Goal: Information Seeking & Learning: Understand process/instructions

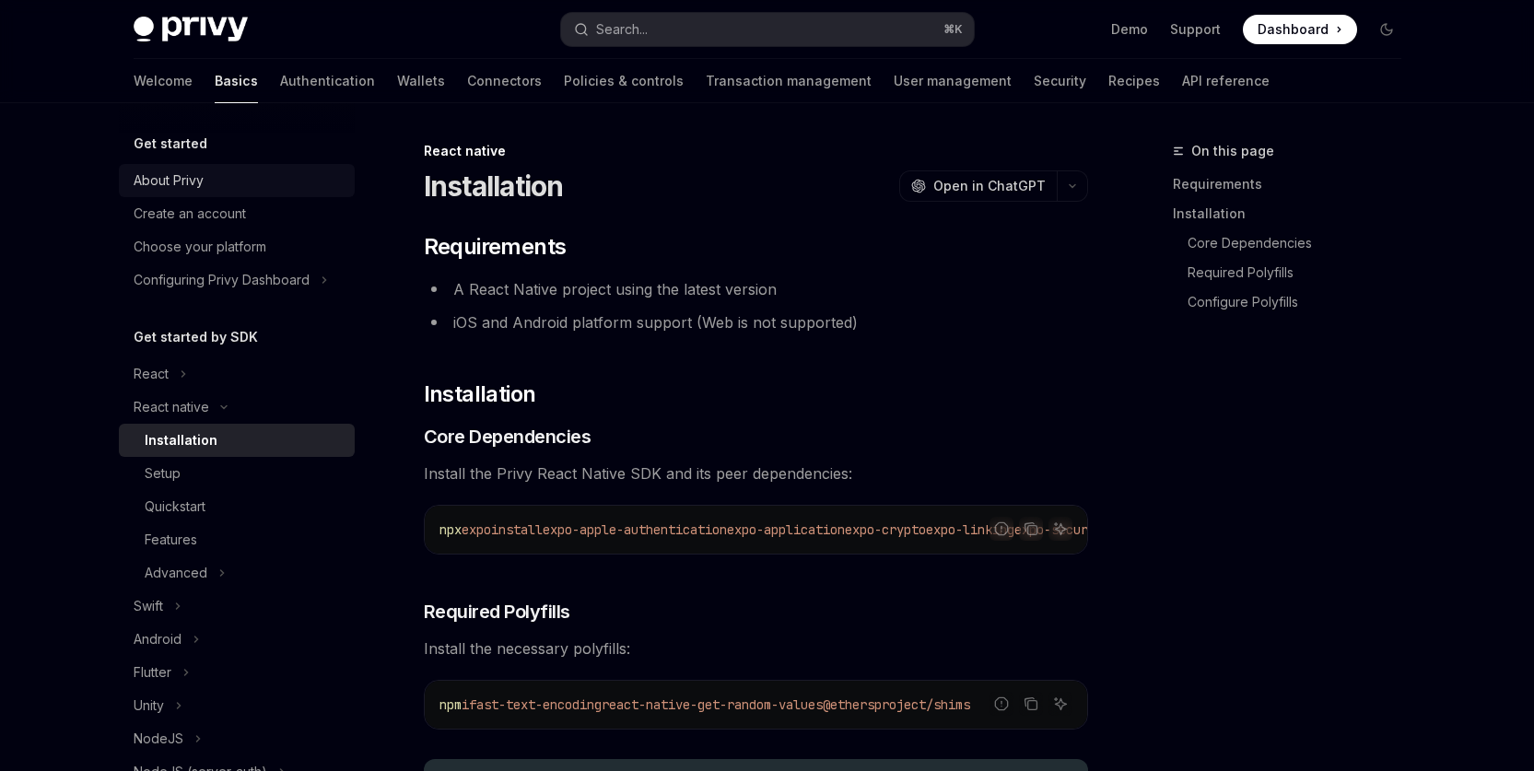
scroll to position [3396, 0]
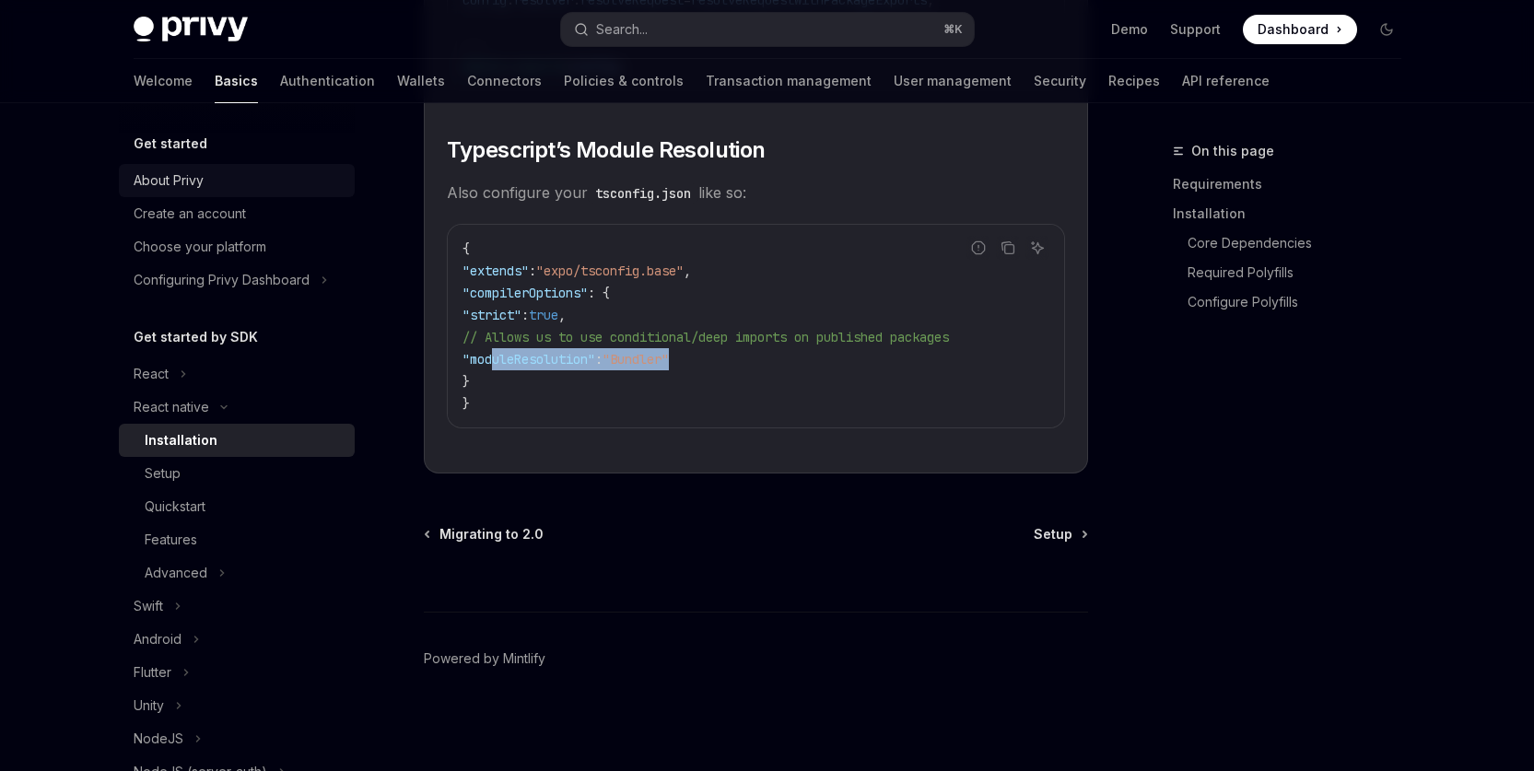
click at [155, 182] on div "About Privy" at bounding box center [169, 181] width 70 height 22
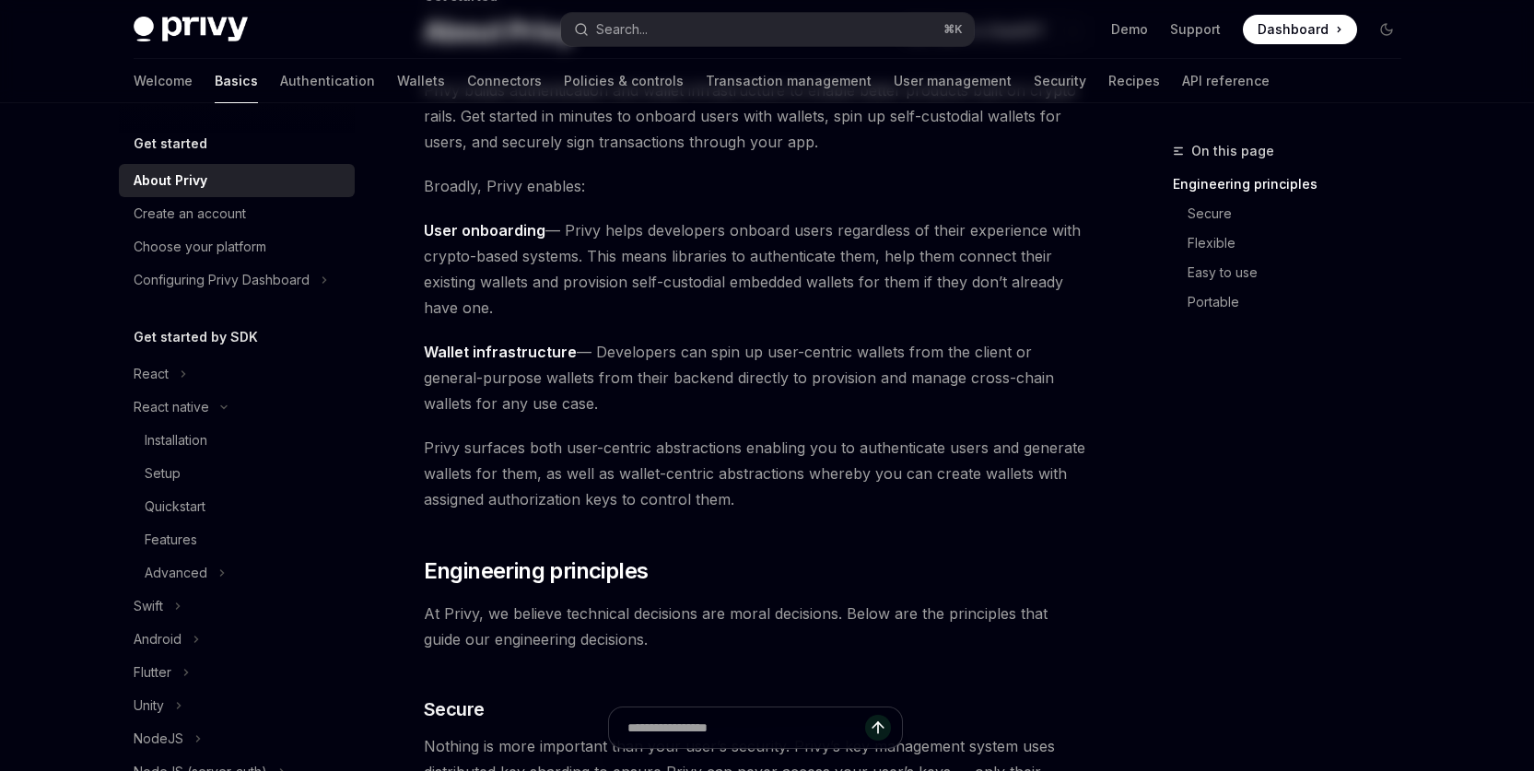
scroll to position [196, 0]
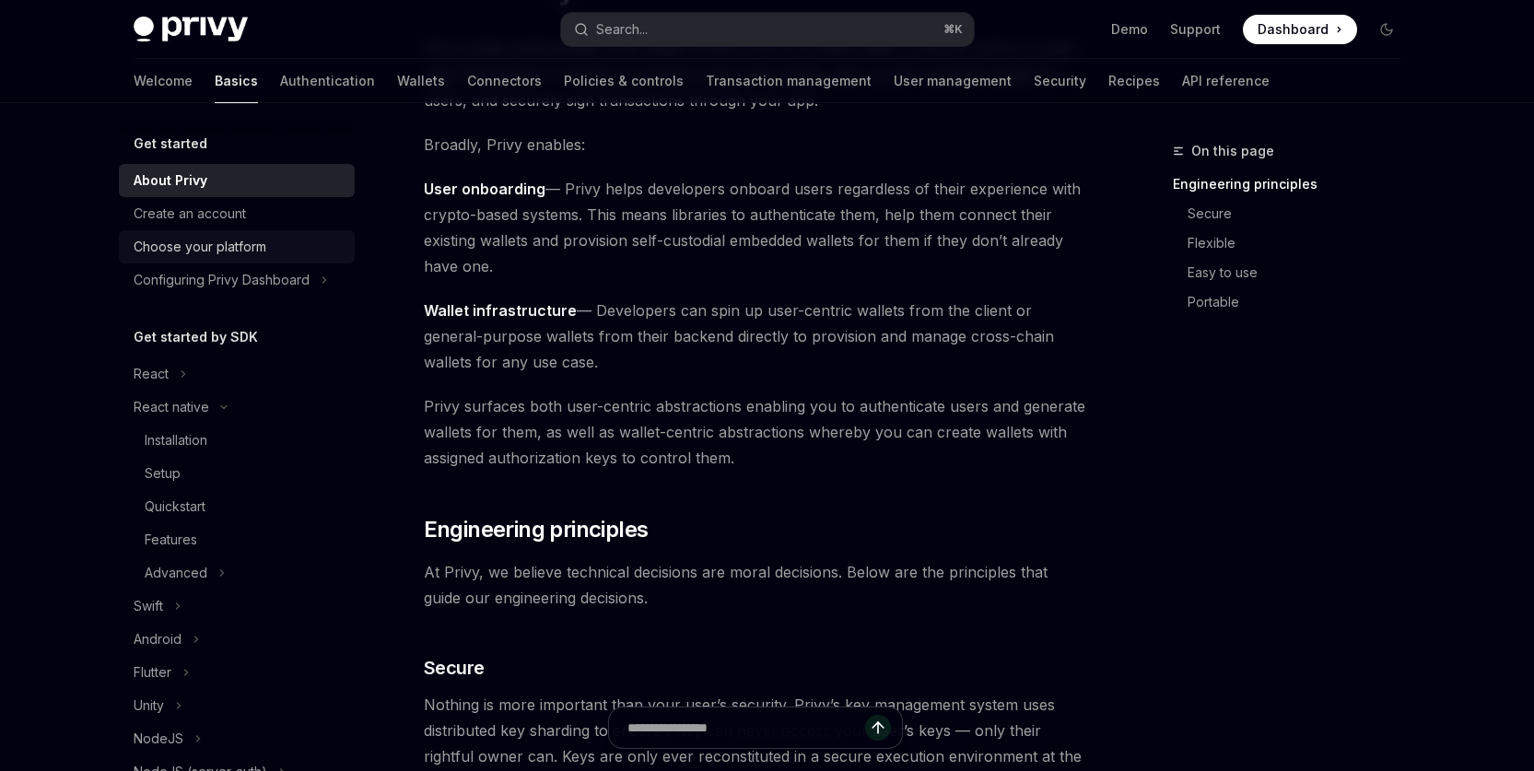
click at [209, 244] on div "Choose your platform" at bounding box center [200, 247] width 133 height 22
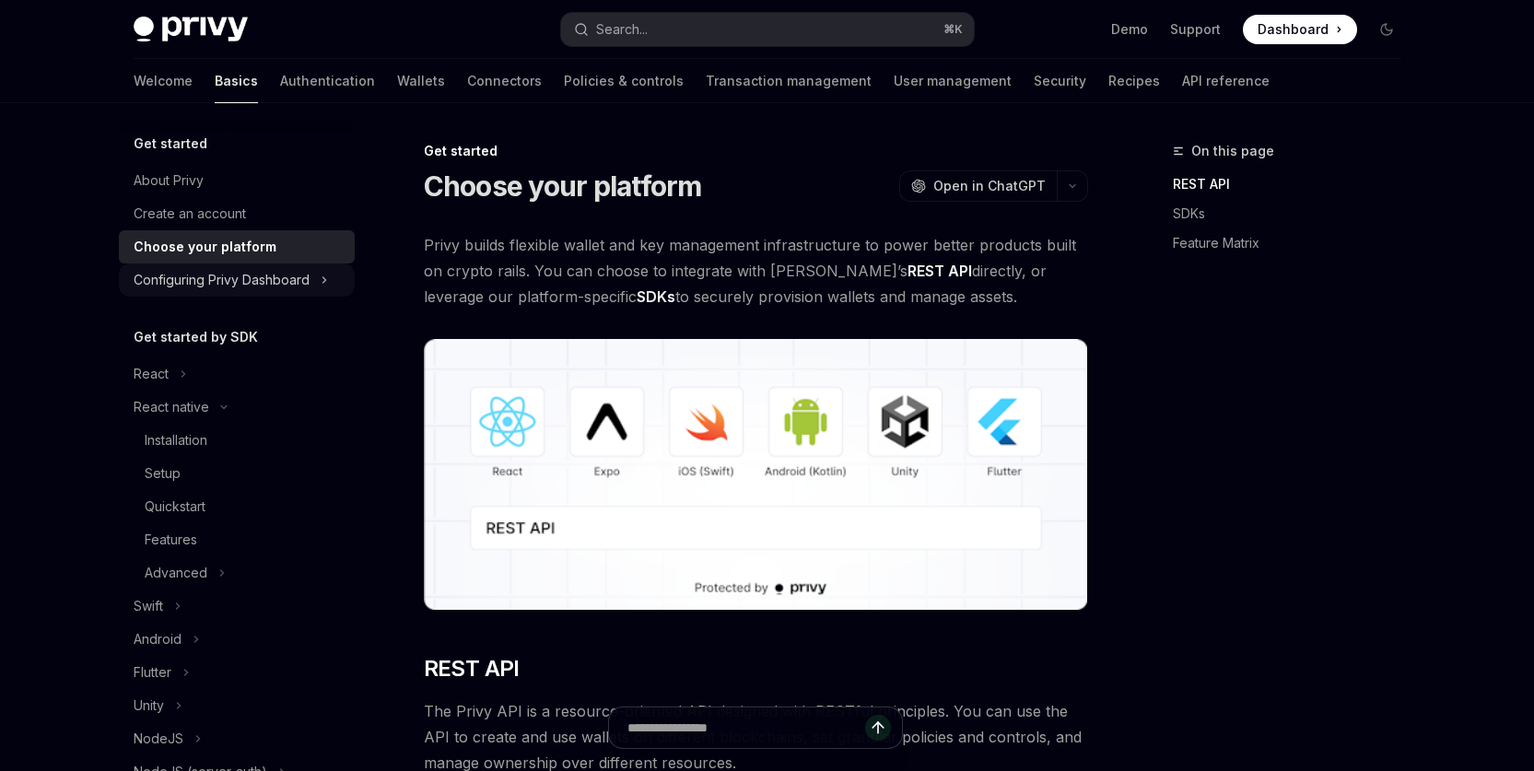
click at [229, 284] on div "Configuring Privy Dashboard" at bounding box center [222, 280] width 176 height 22
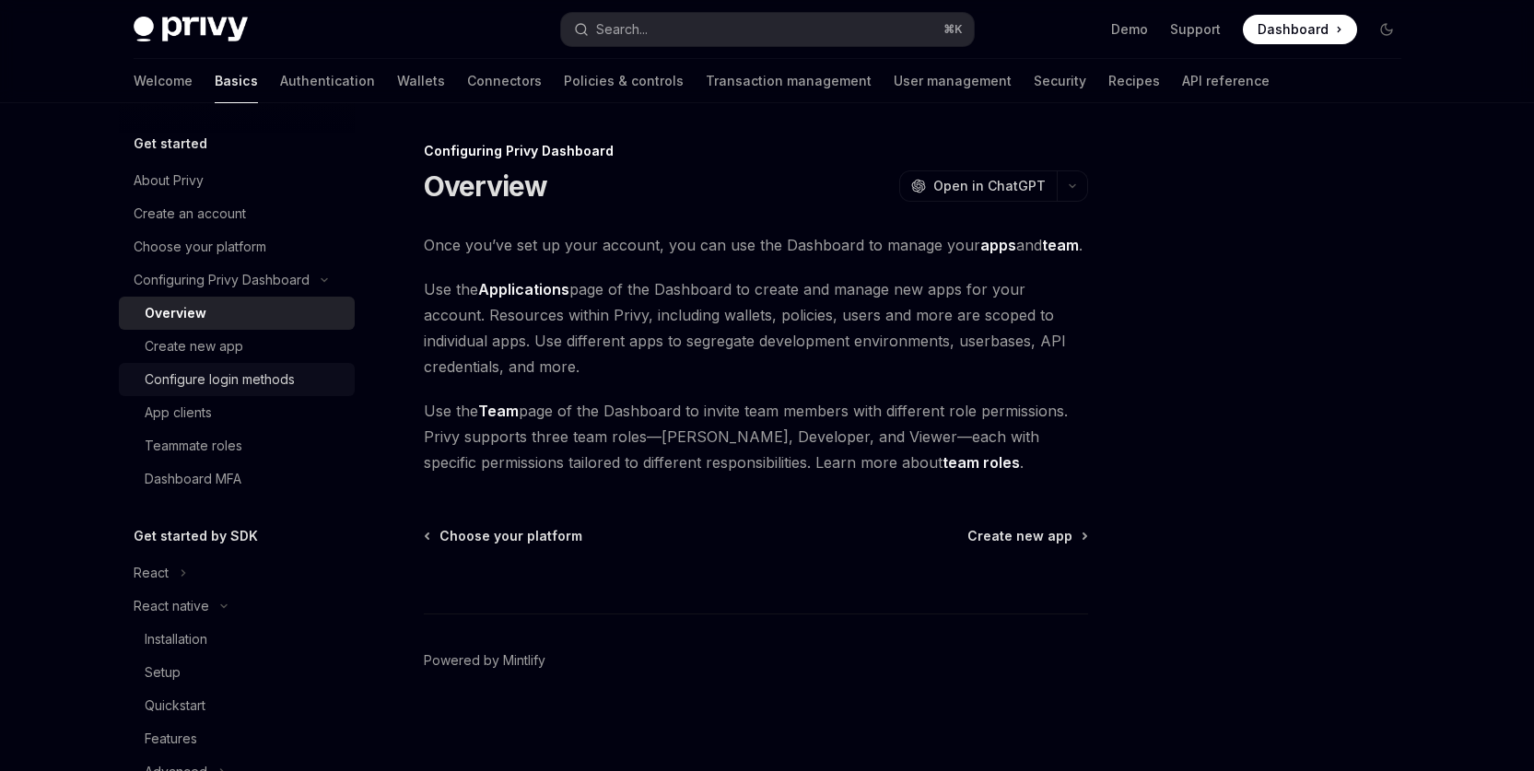
click at [221, 383] on div "Configure login methods" at bounding box center [220, 380] width 150 height 22
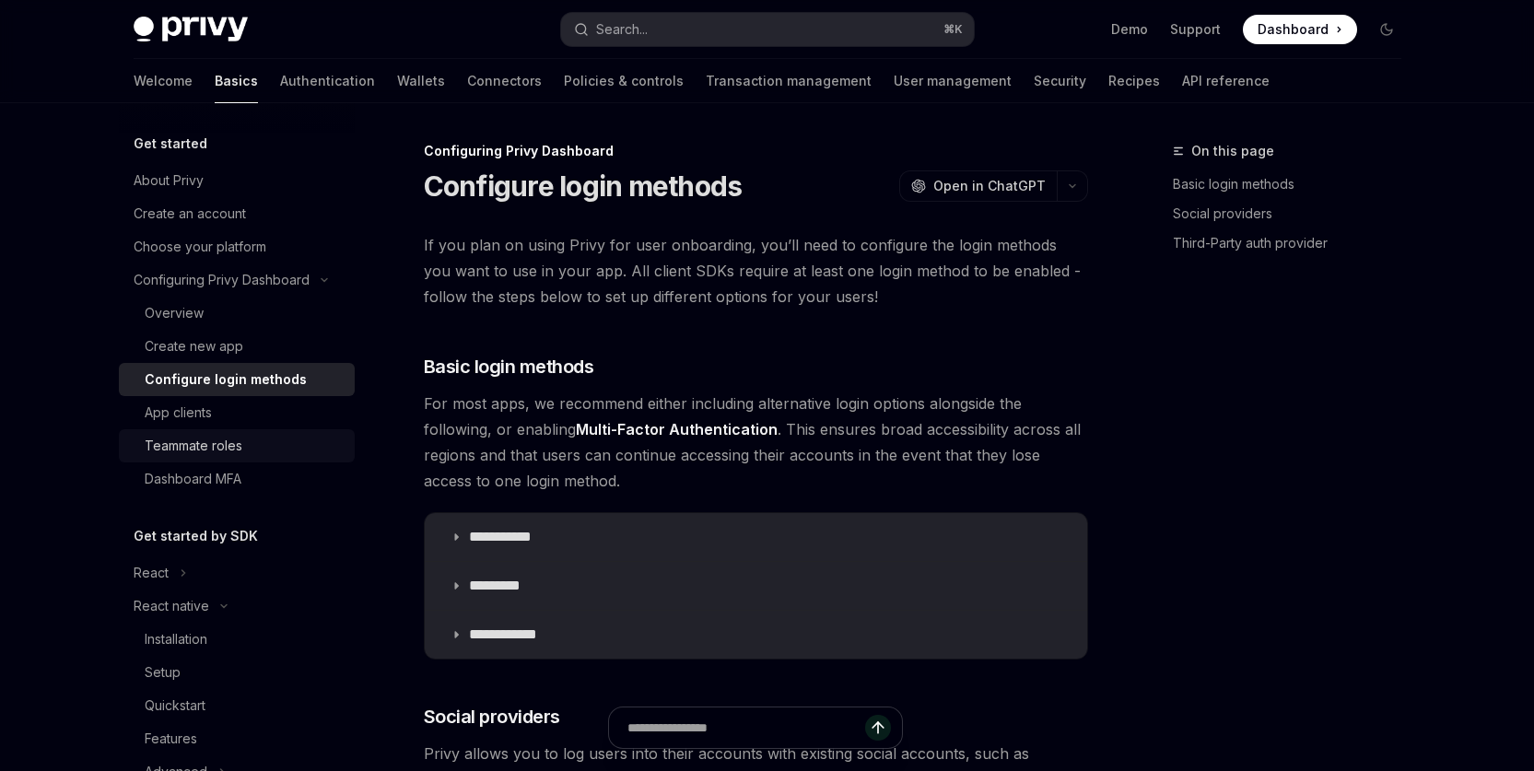
type textarea "*"
click at [183, 420] on div "App clients" at bounding box center [178, 413] width 67 height 22
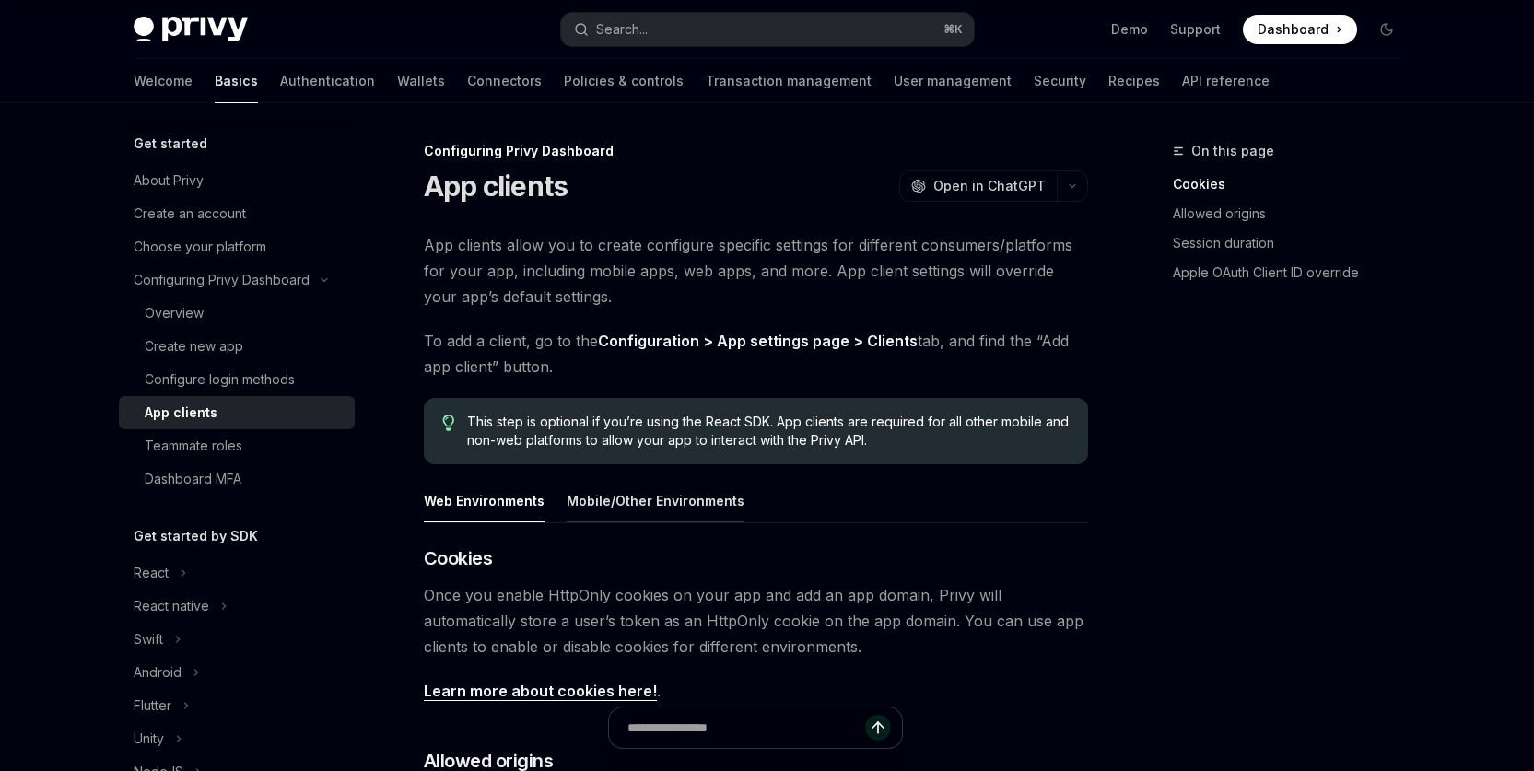
scroll to position [149, 0]
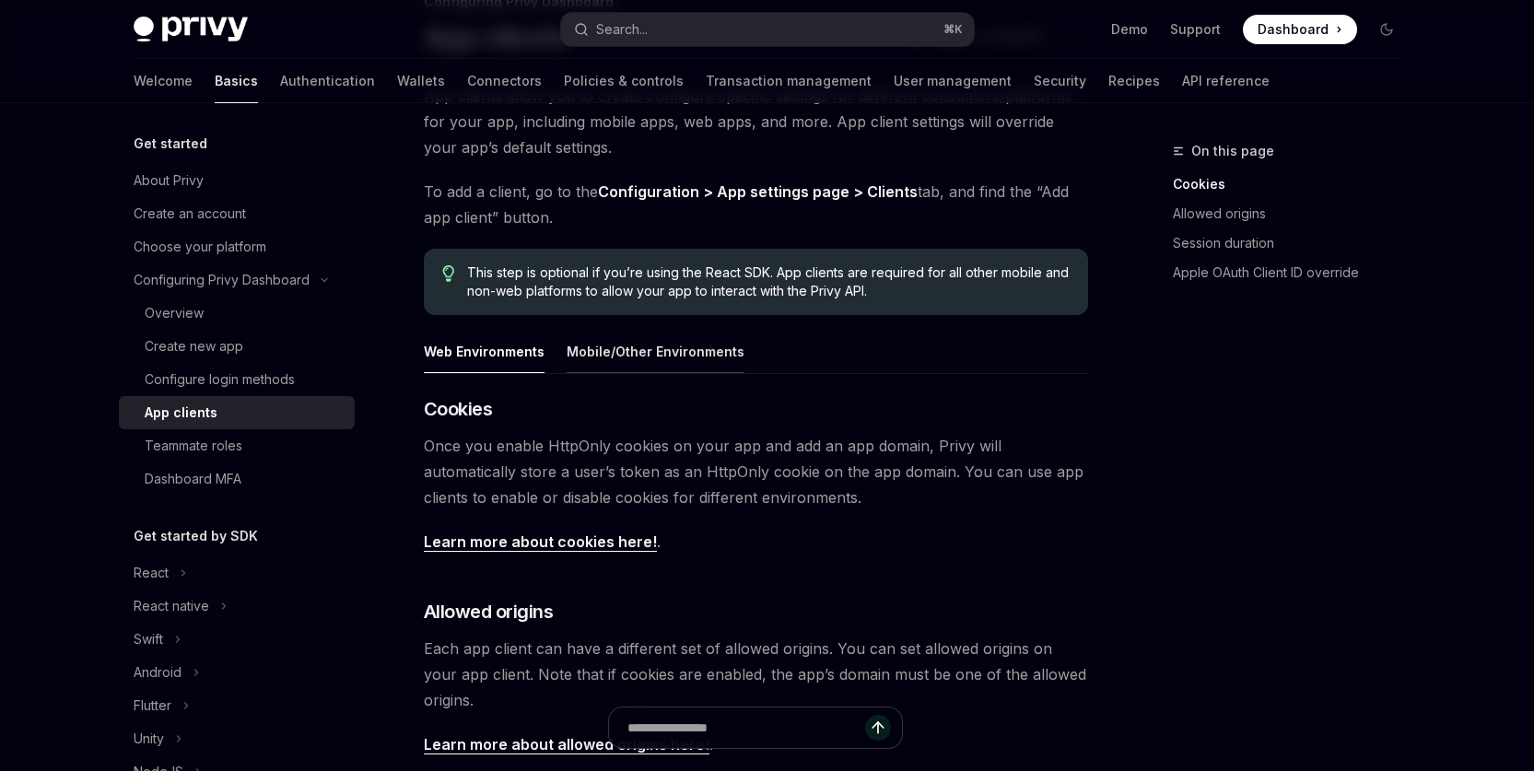
click at [692, 358] on div "Mobile/Other Environments" at bounding box center [656, 351] width 178 height 43
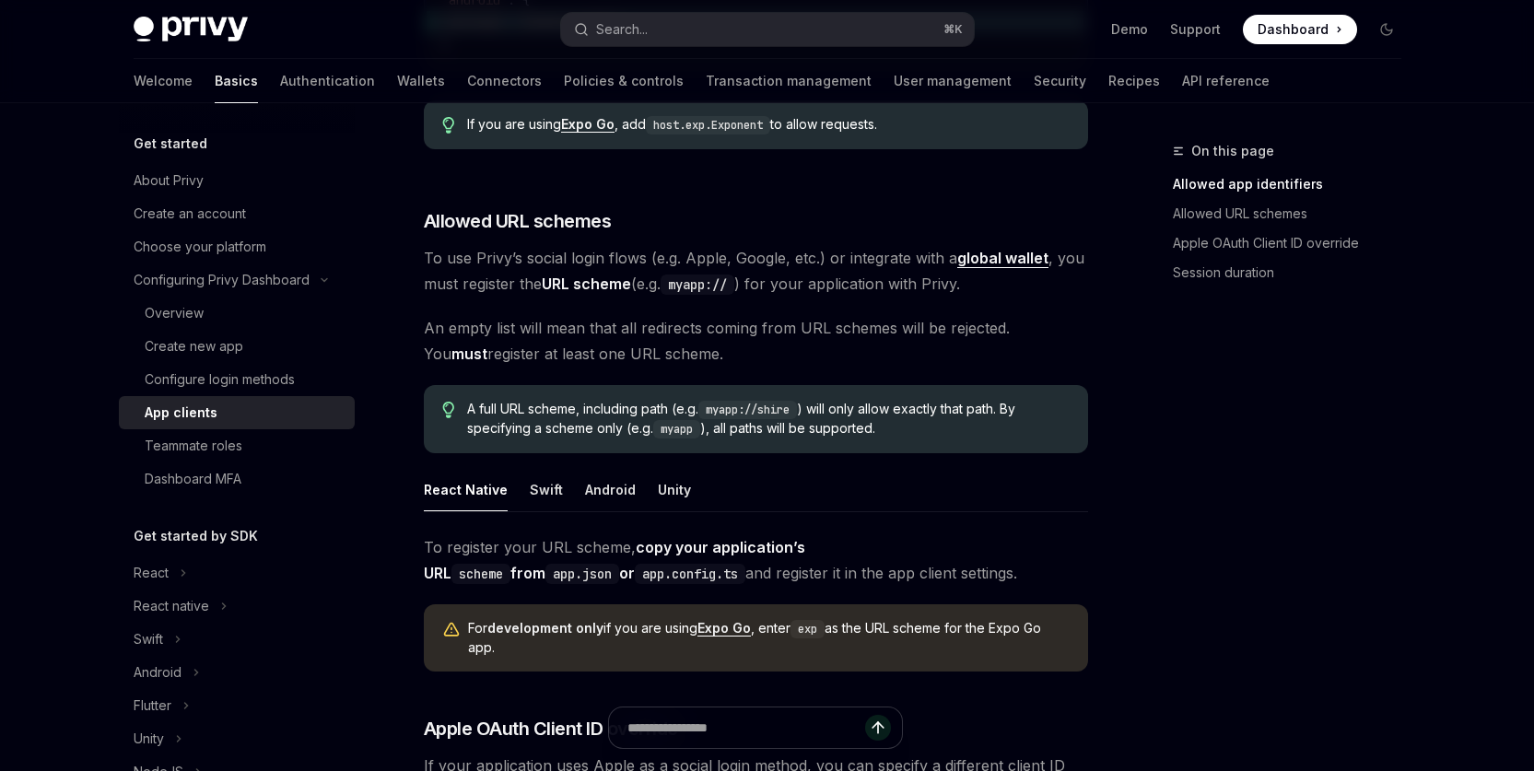
scroll to position [1326, 0]
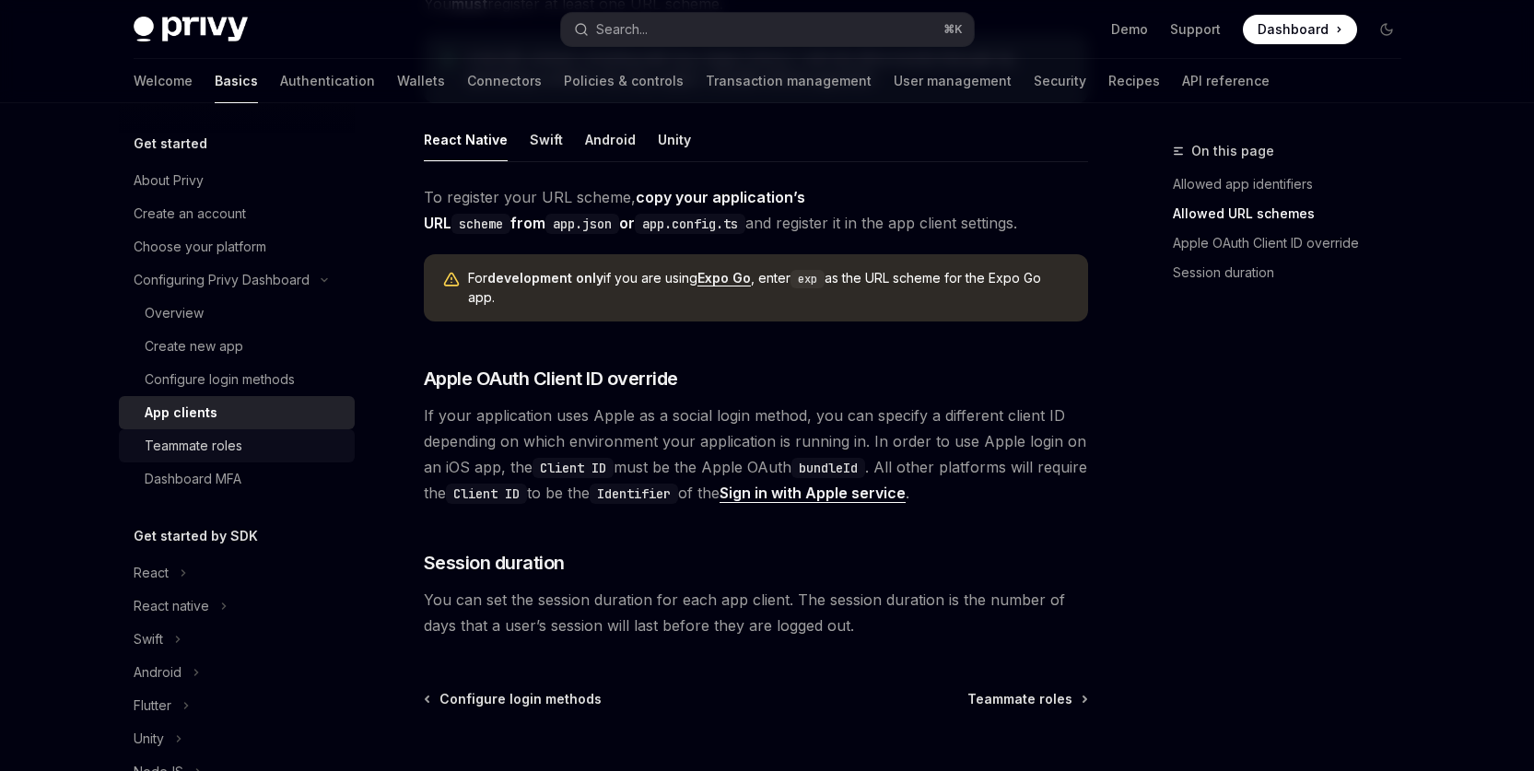
click at [199, 449] on div "Teammate roles" at bounding box center [194, 446] width 98 height 22
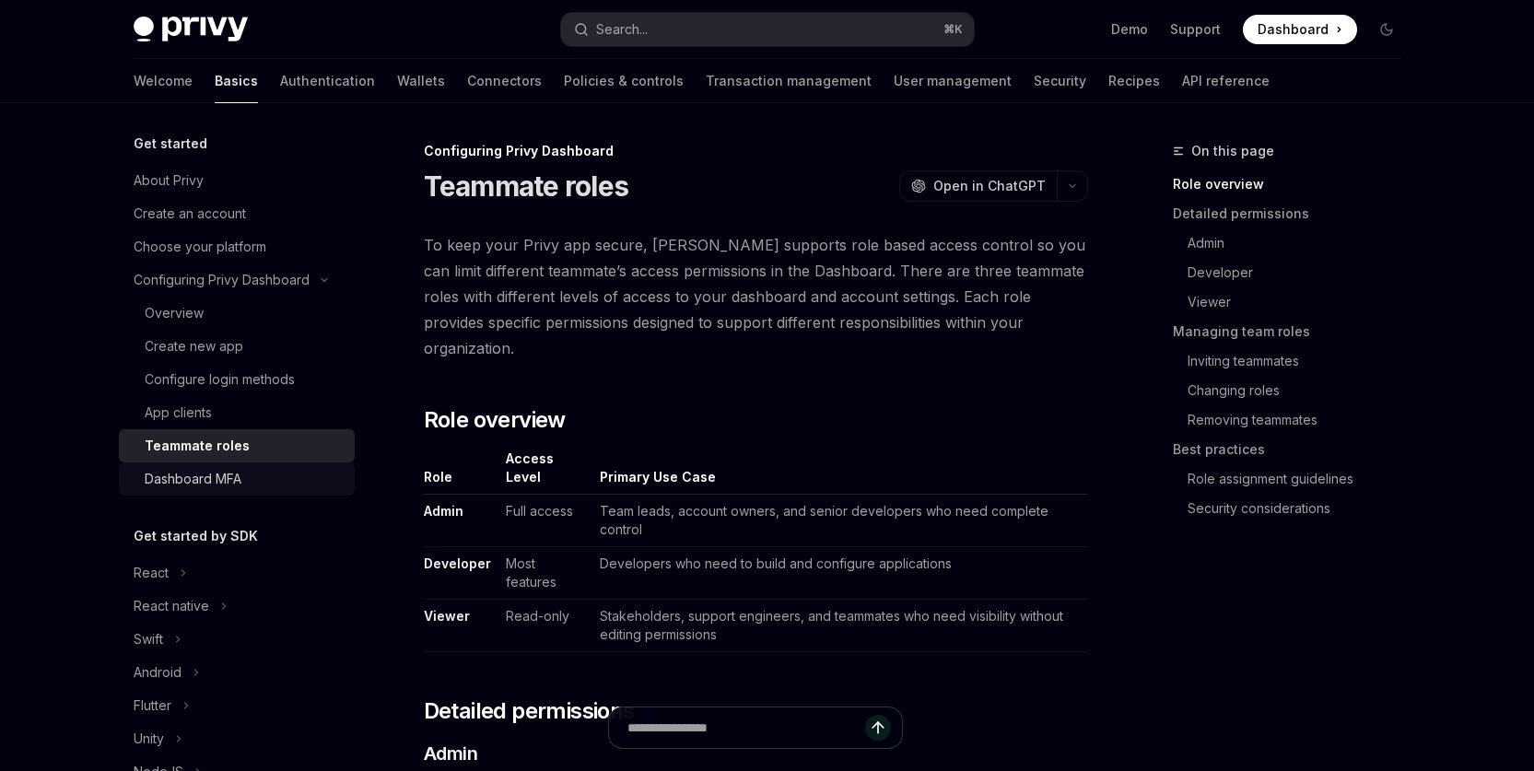
click at [185, 477] on div "Dashboard MFA" at bounding box center [193, 479] width 97 height 22
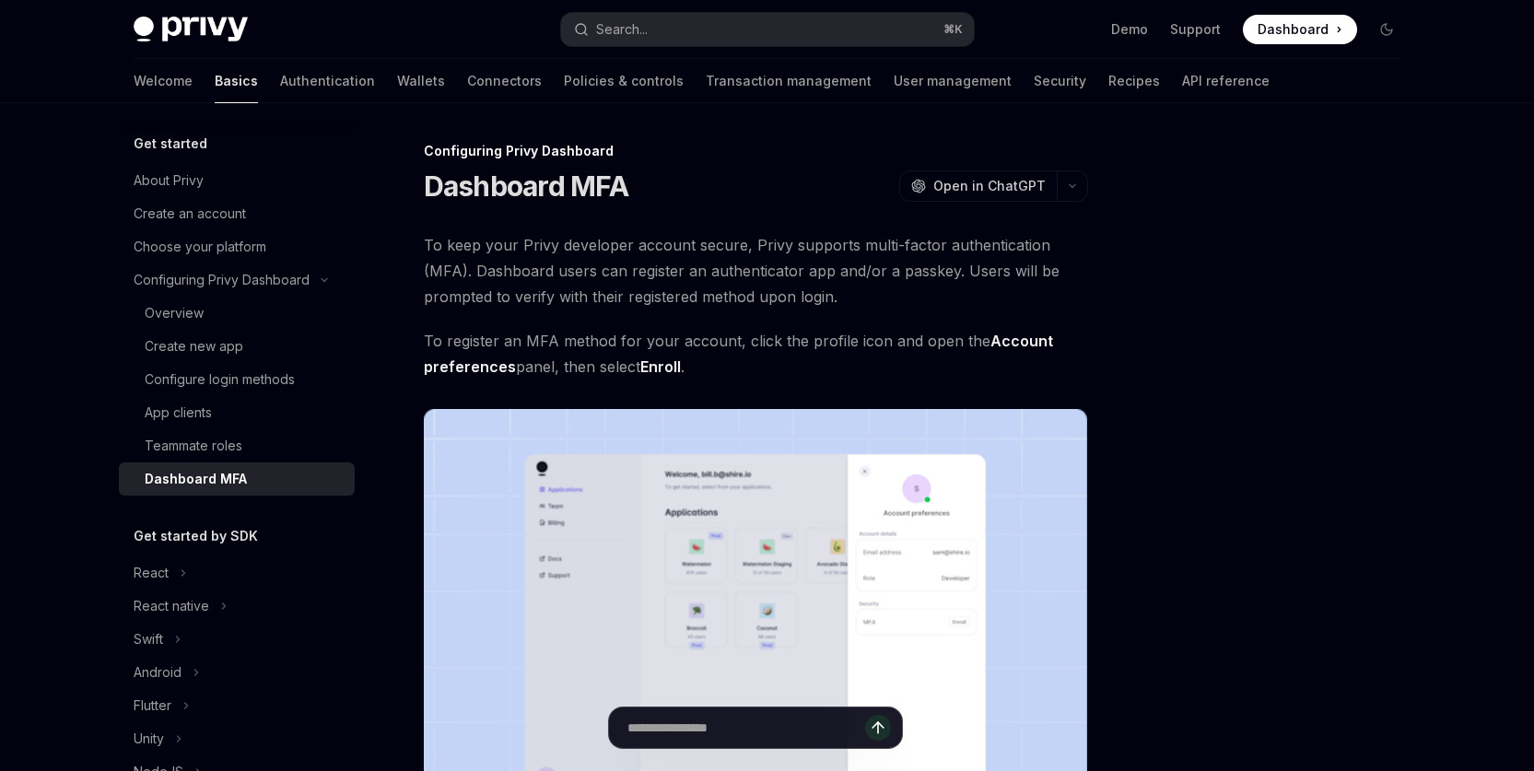
scroll to position [152, 0]
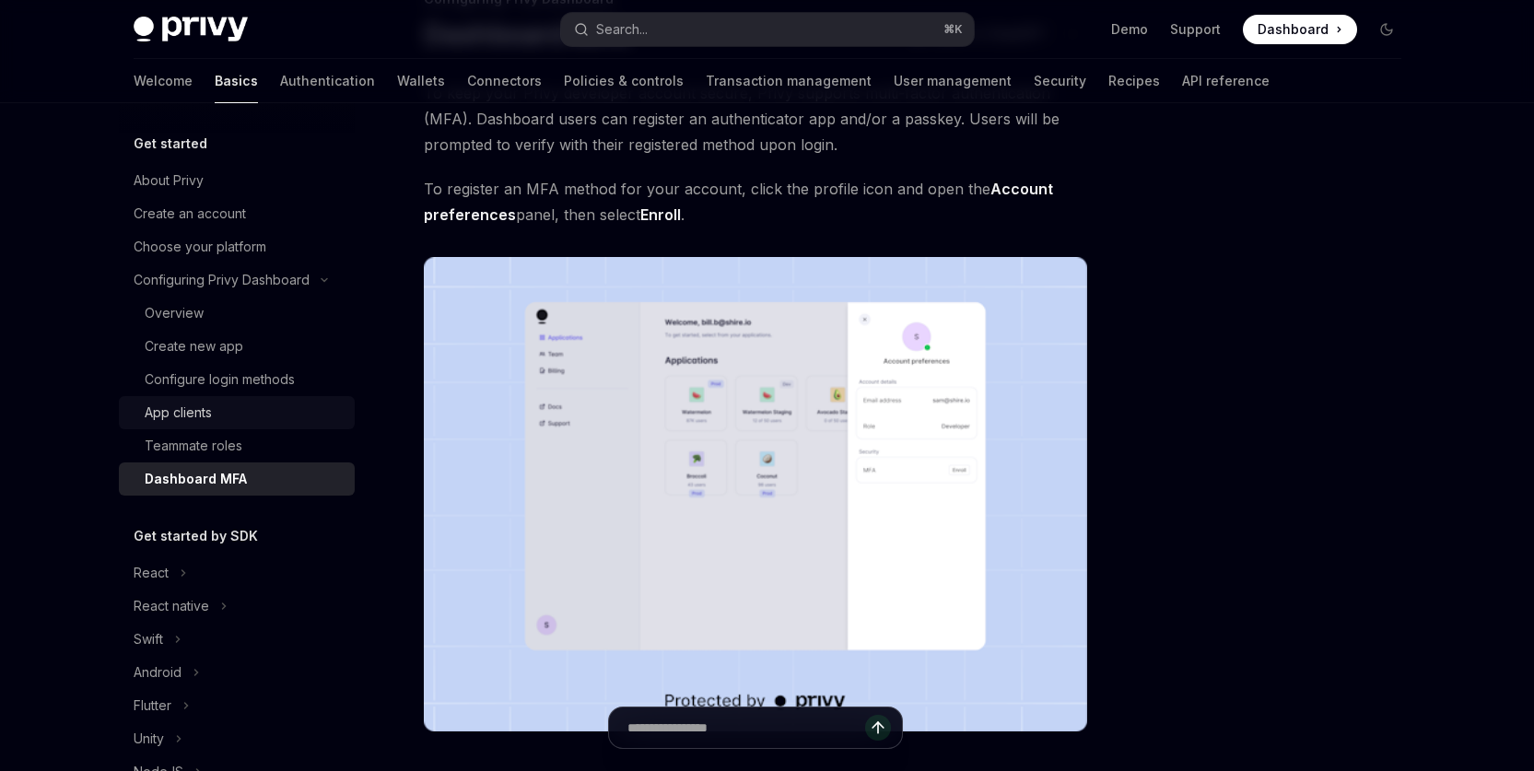
click at [175, 408] on div "App clients" at bounding box center [178, 413] width 67 height 22
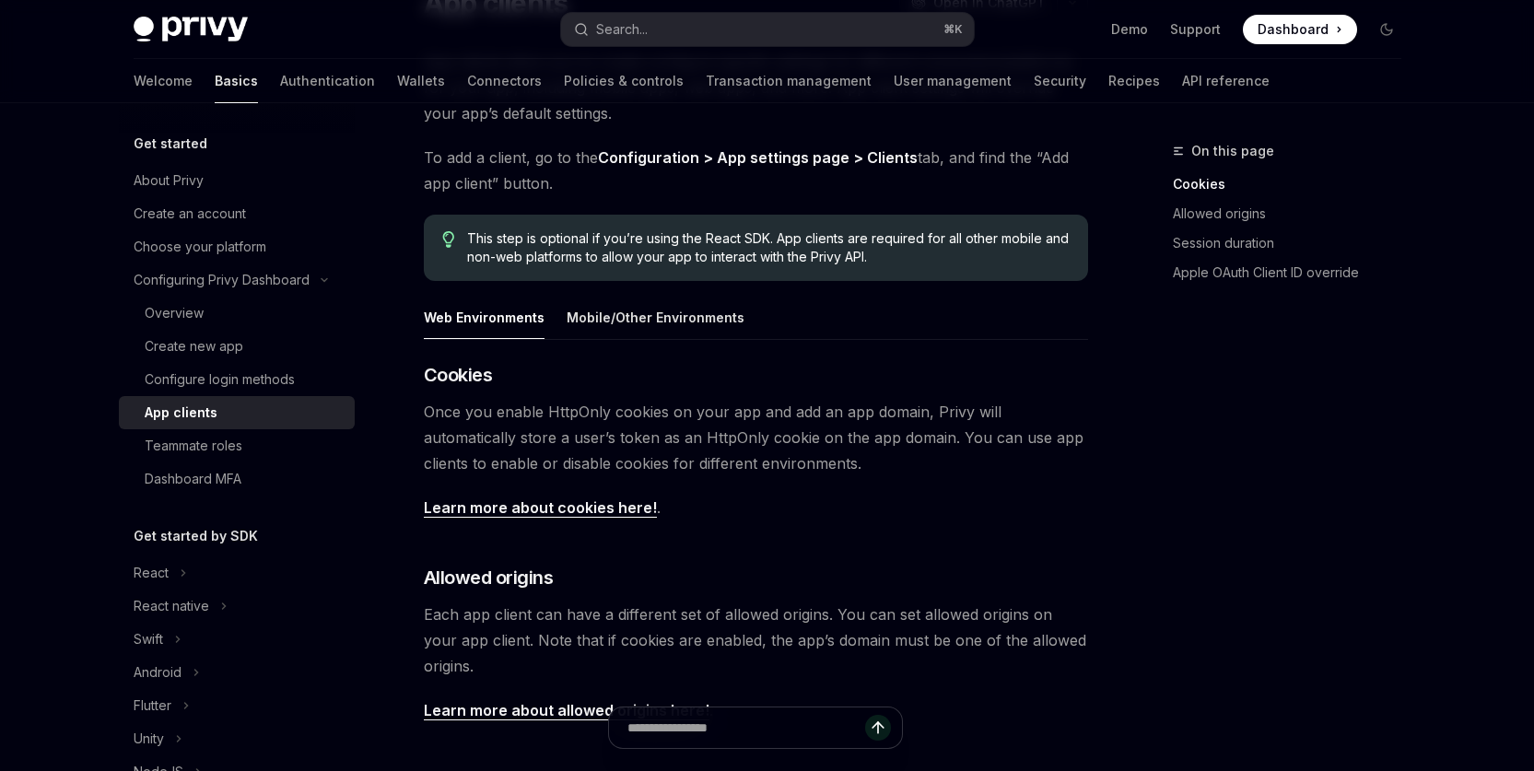
scroll to position [219, 0]
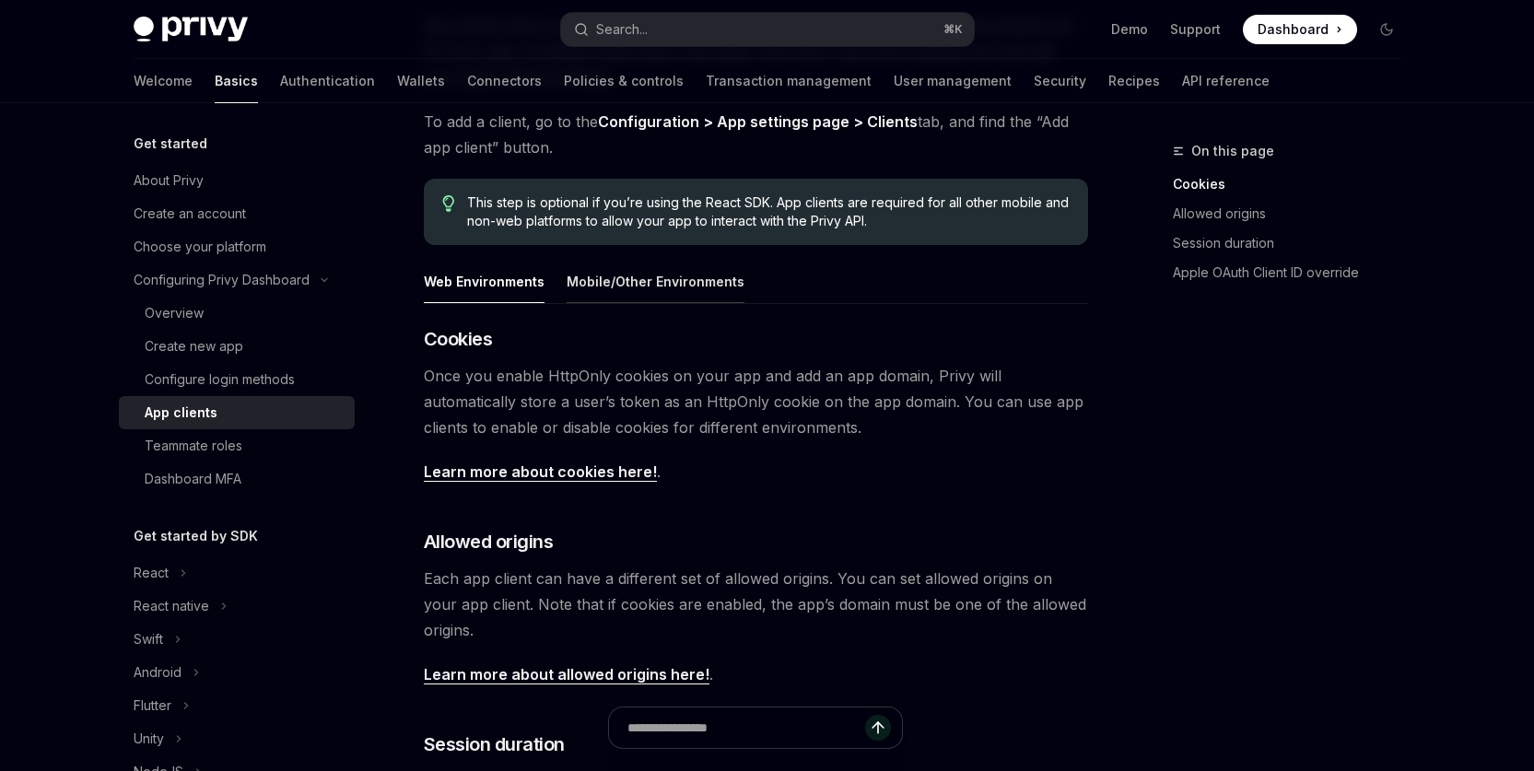
click at [648, 283] on div "Mobile/Other Environments" at bounding box center [656, 281] width 178 height 43
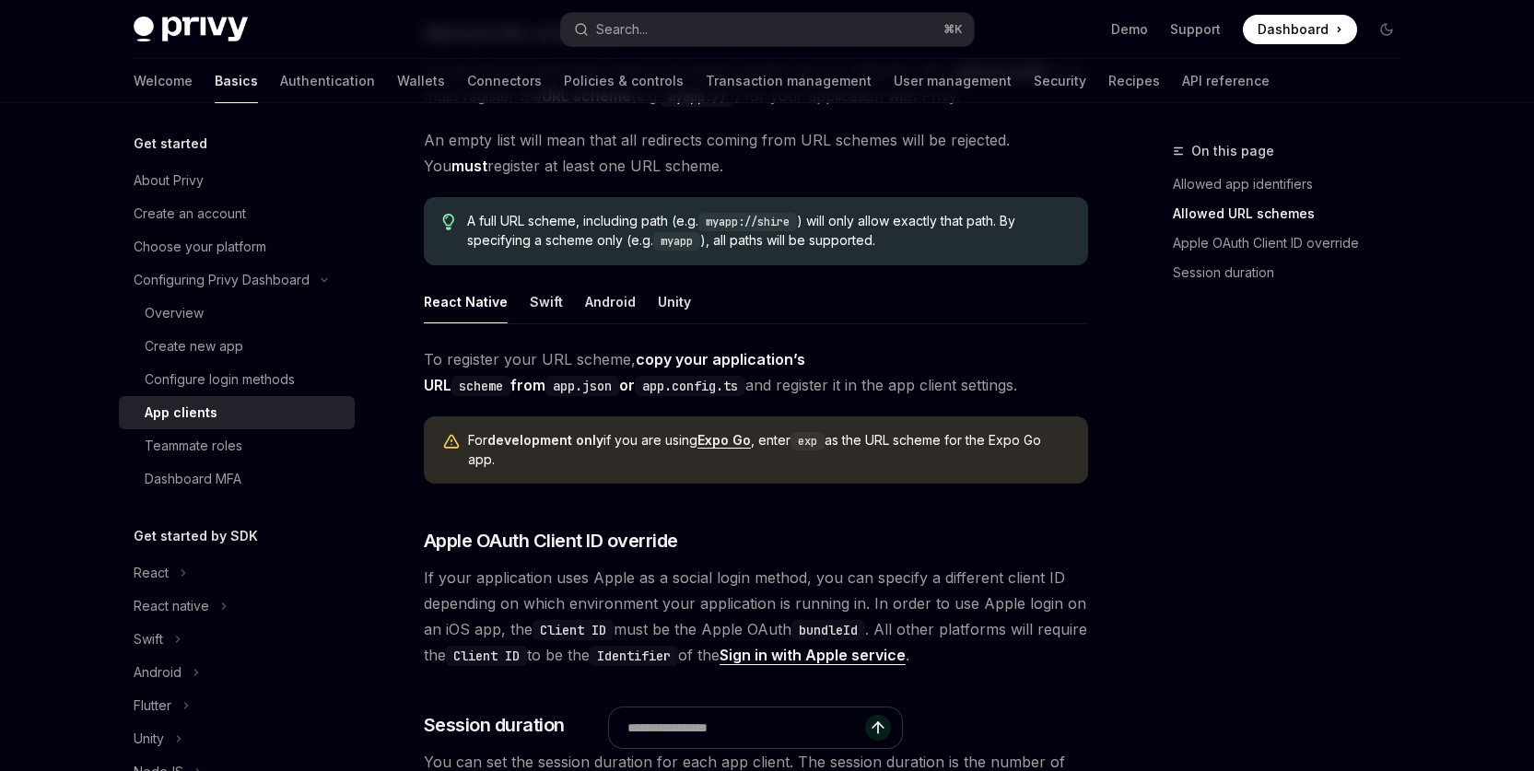
scroll to position [1298, 0]
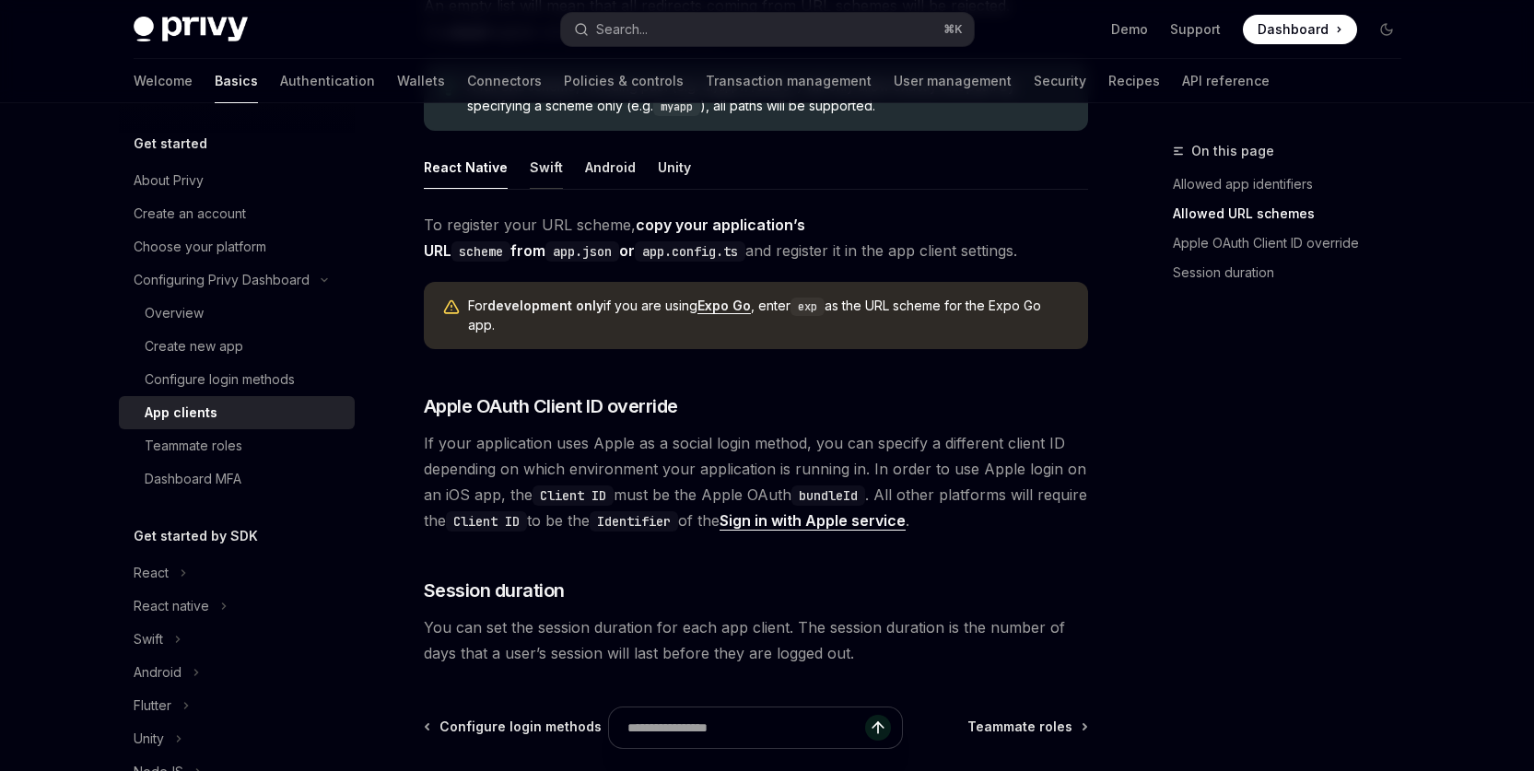
click at [551, 146] on div "Swift" at bounding box center [546, 167] width 33 height 43
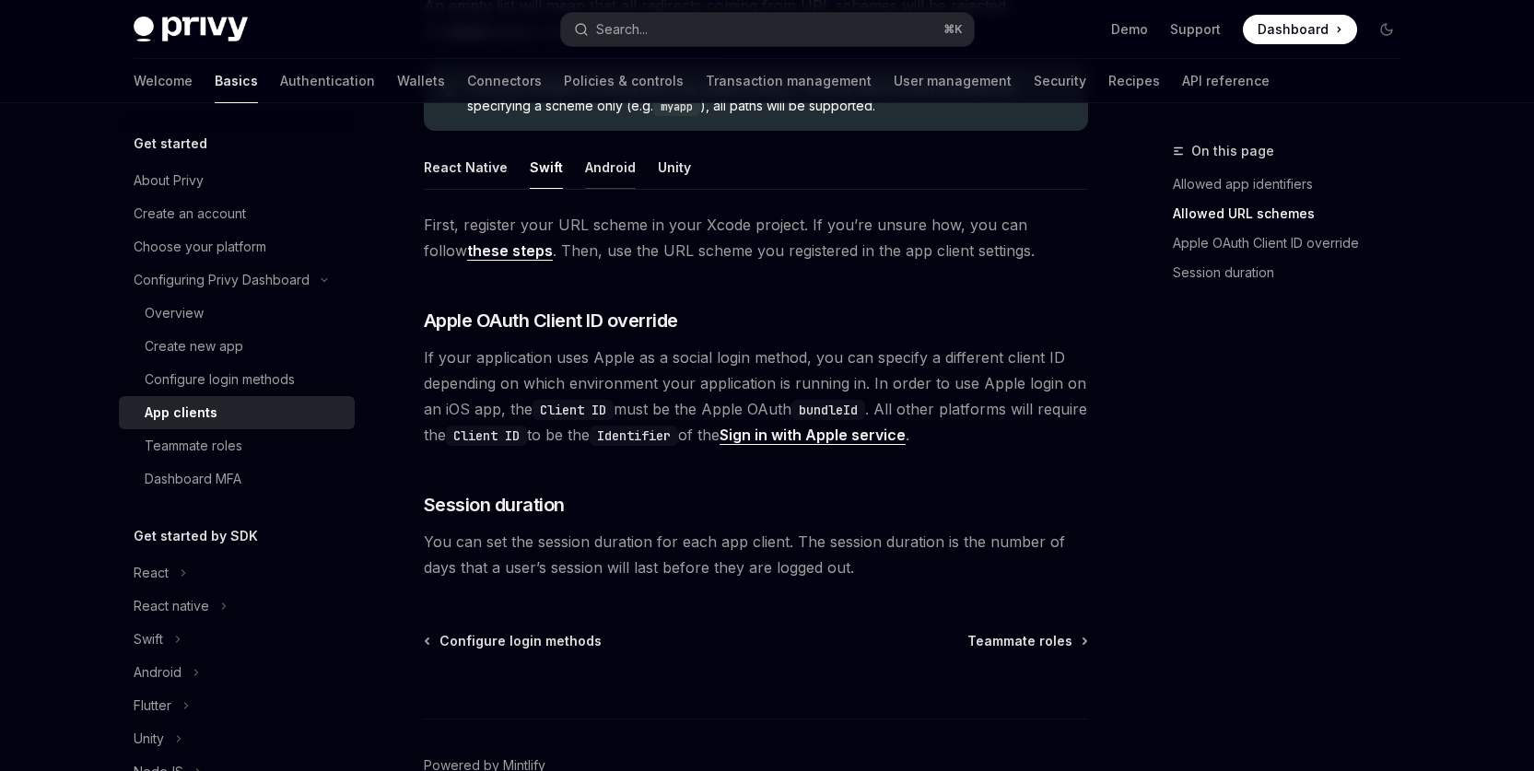
click at [599, 146] on div "Android" at bounding box center [610, 167] width 51 height 43
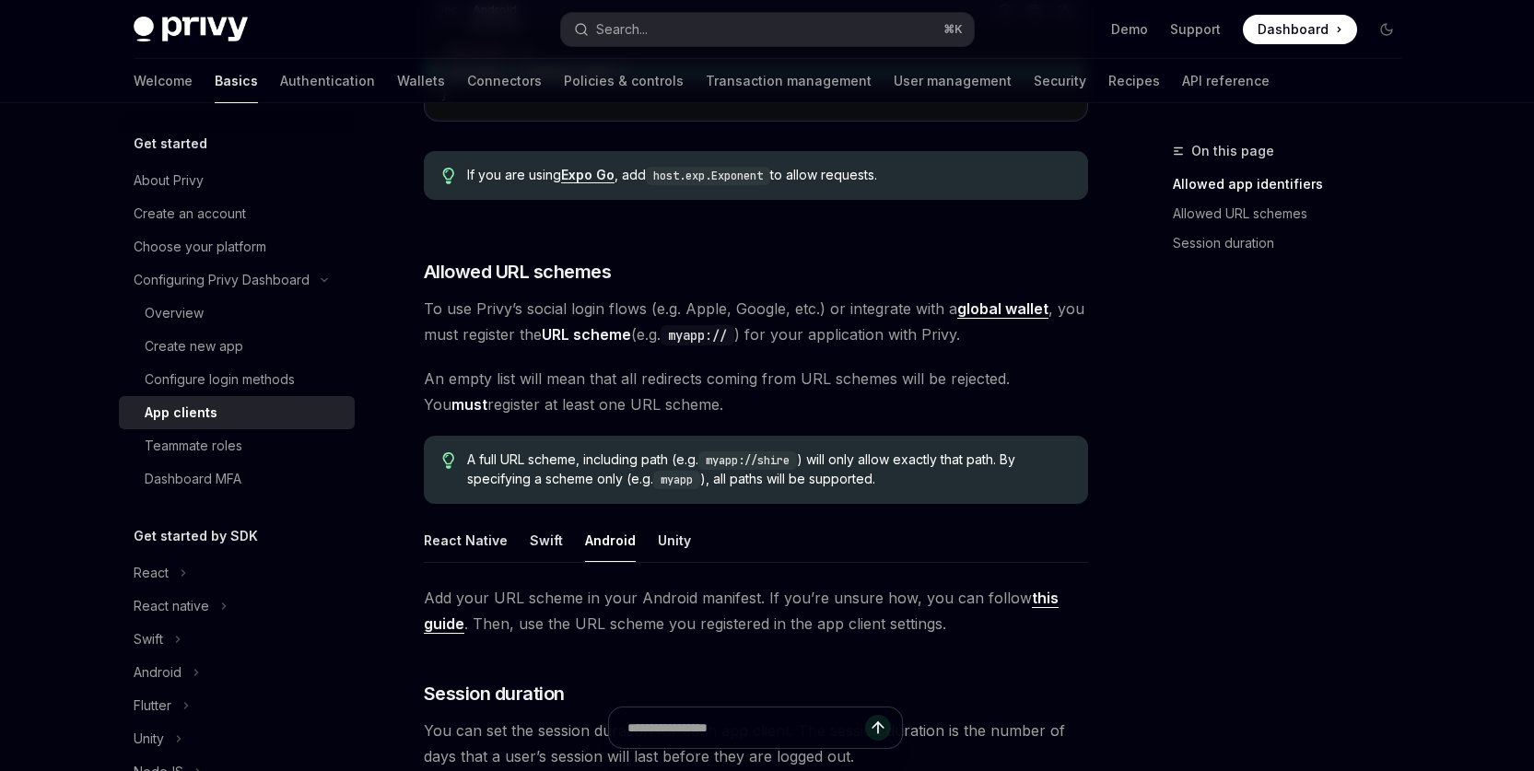
scroll to position [1084, 0]
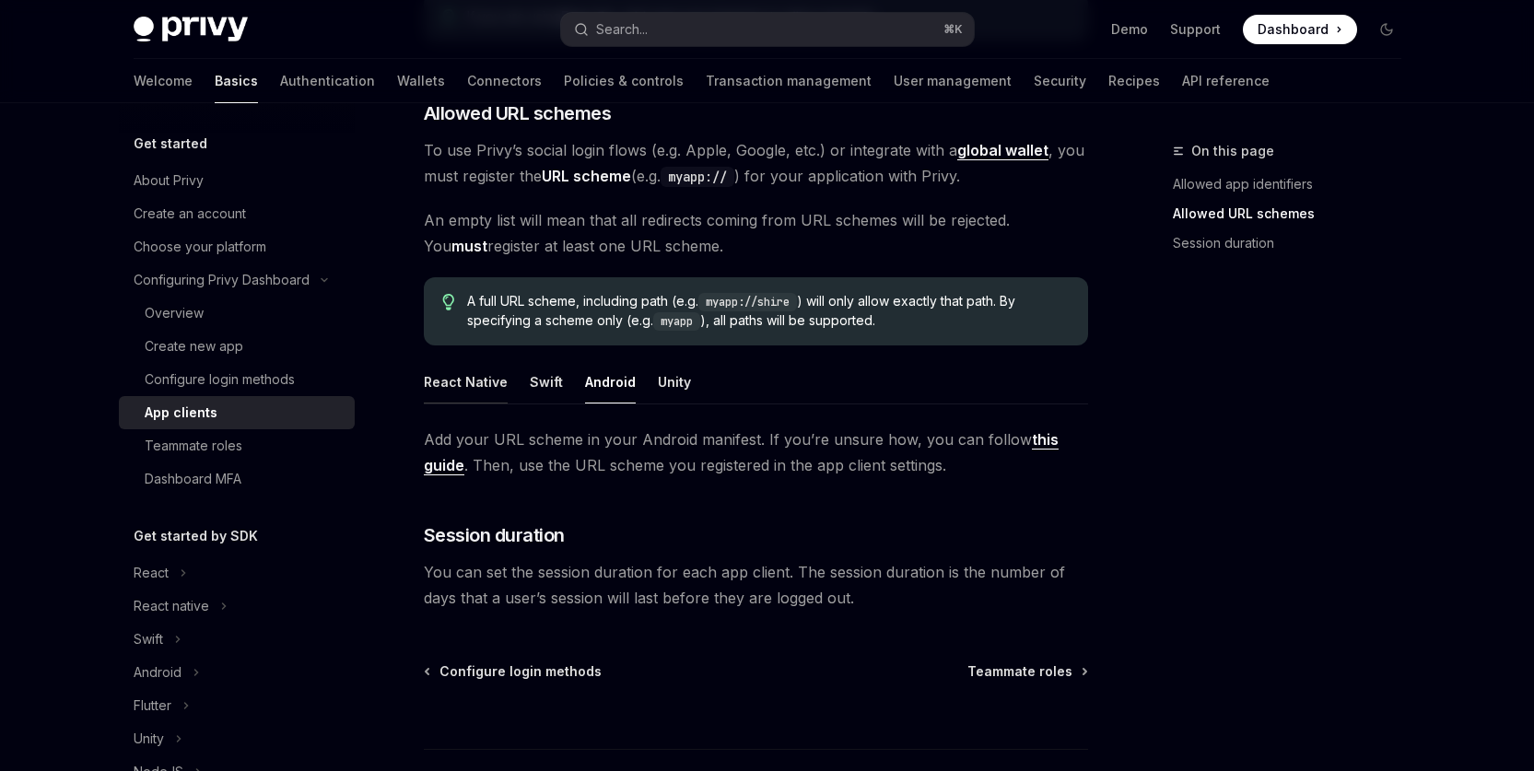
click at [464, 360] on div "React Native" at bounding box center [466, 381] width 84 height 43
type textarea "*"
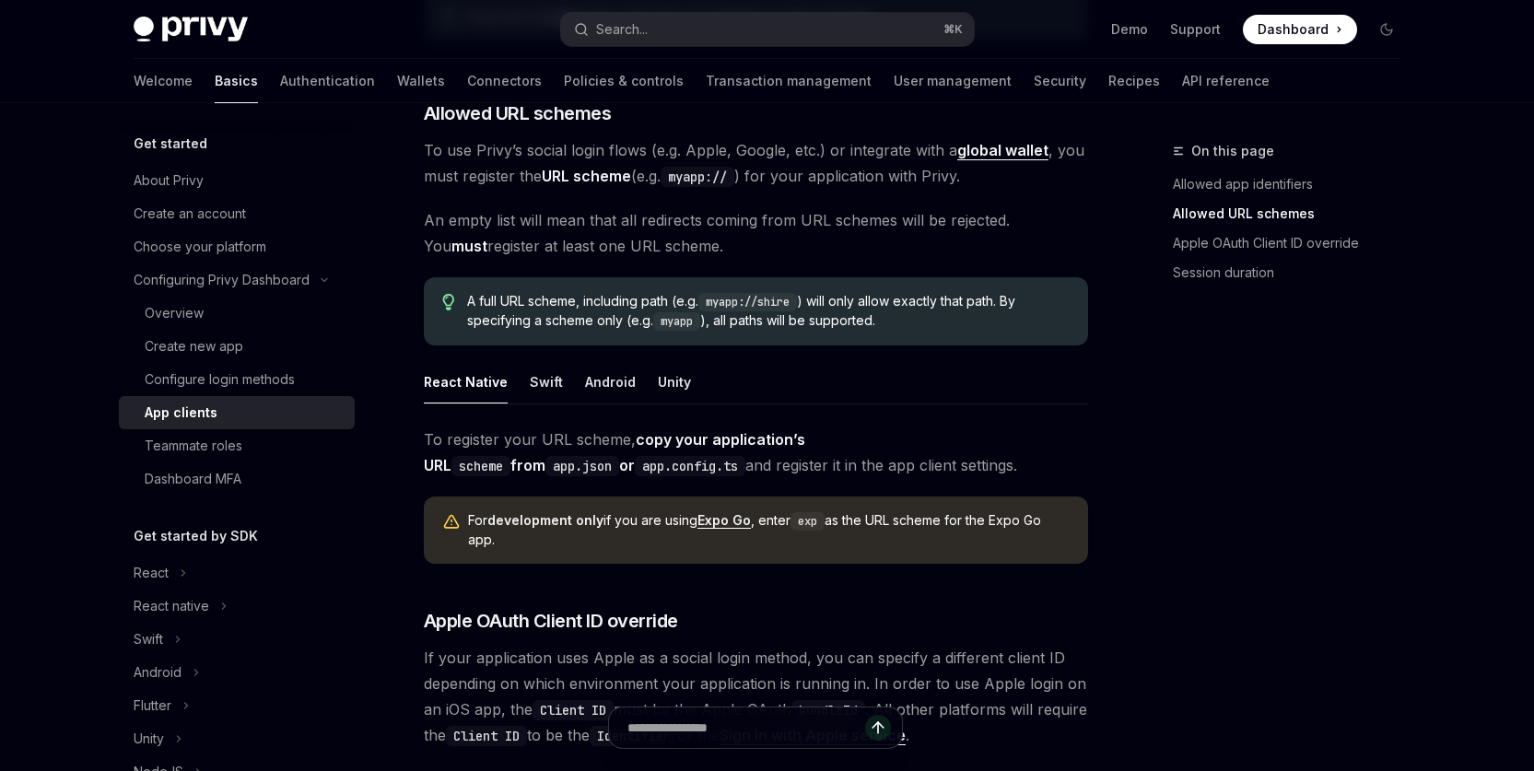
click at [1213, 542] on div "On this page Allowed app identifiers Allowed URL schemes Apple OAuth Client ID …" at bounding box center [1276, 455] width 280 height 631
